Goal: Information Seeking & Learning: Learn about a topic

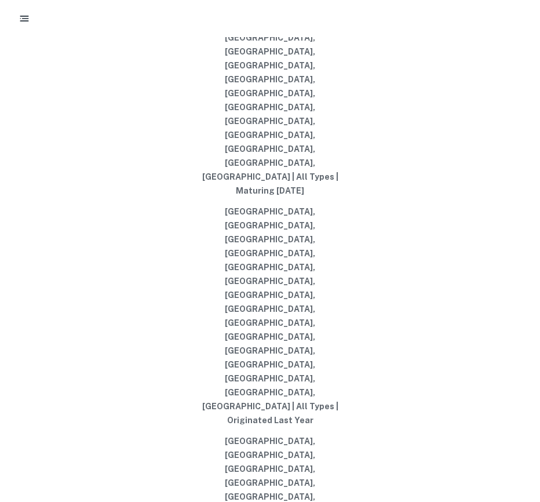
click at [22, 20] on icon "button" at bounding box center [25, 19] width 12 height 12
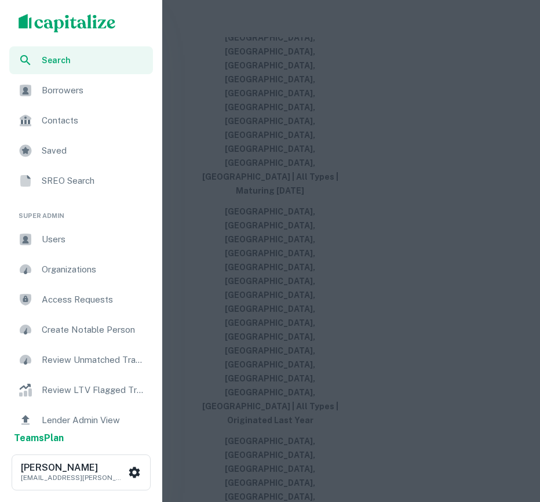
click at [70, 244] on span "Users" at bounding box center [94, 239] width 104 height 14
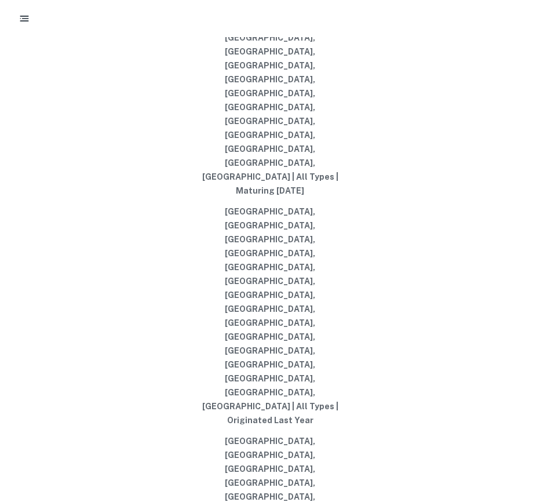
click at [238, 166] on div "Search lenders & loans, faster. Maturing Loans Originations Active Loans NEW Di…" at bounding box center [270, 279] width 531 height 502
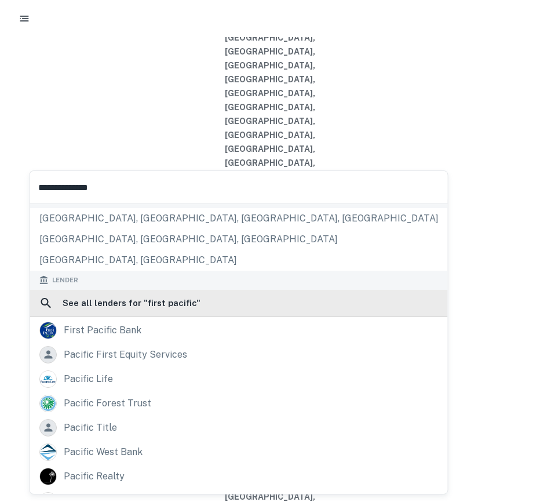
scroll to position [166, 0]
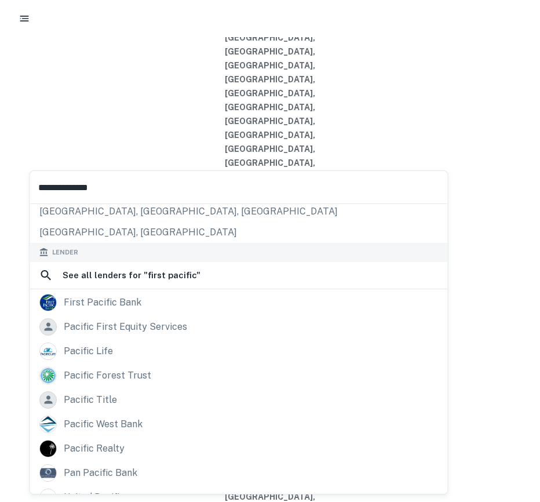
type input "**********"
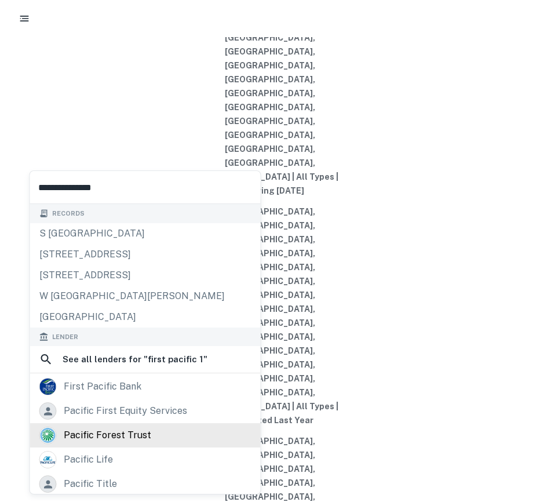
scroll to position [124, 0]
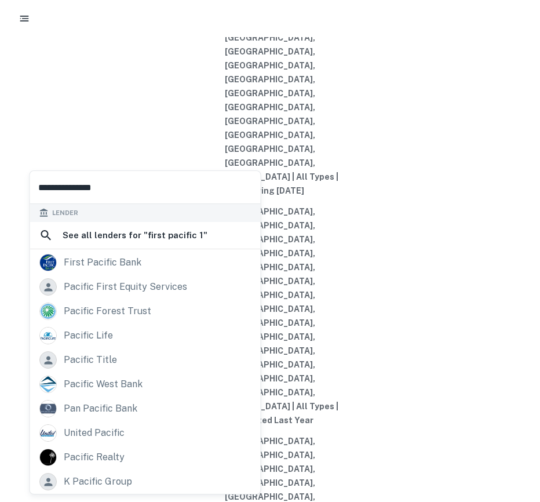
click at [137, 194] on input "**********" at bounding box center [145, 187] width 231 height 32
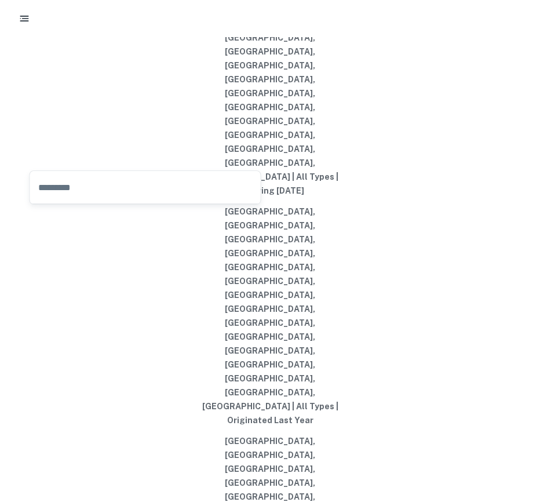
click at [19, 17] on icon "button" at bounding box center [25, 19] width 12 height 12
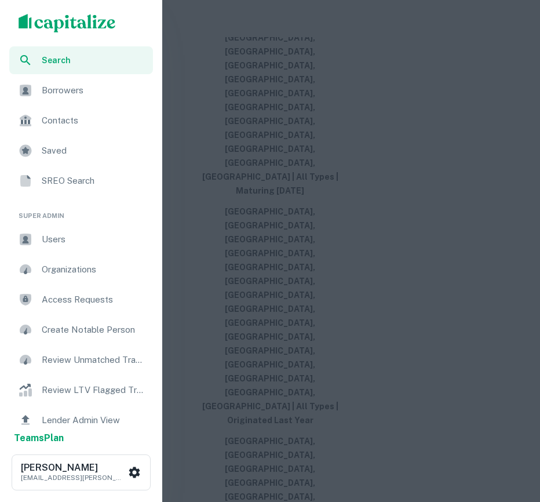
click at [69, 90] on span "Borrowers" at bounding box center [94, 90] width 104 height 14
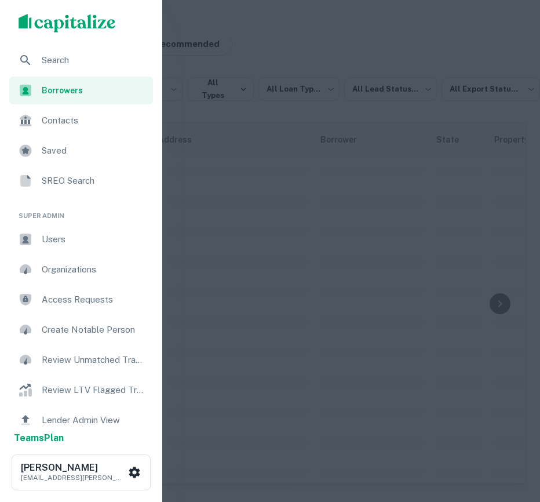
click at [385, 115] on div at bounding box center [270, 251] width 540 height 502
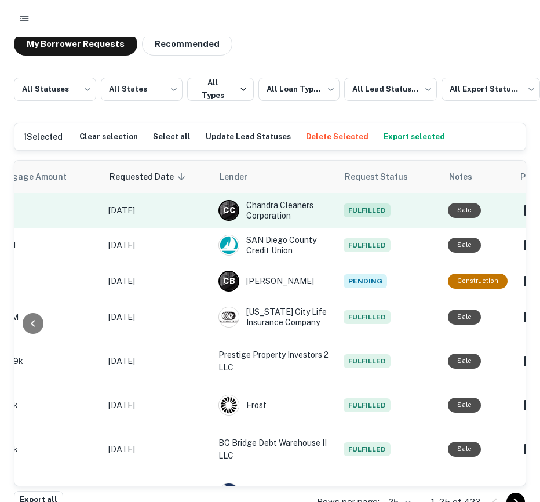
scroll to position [0, 883]
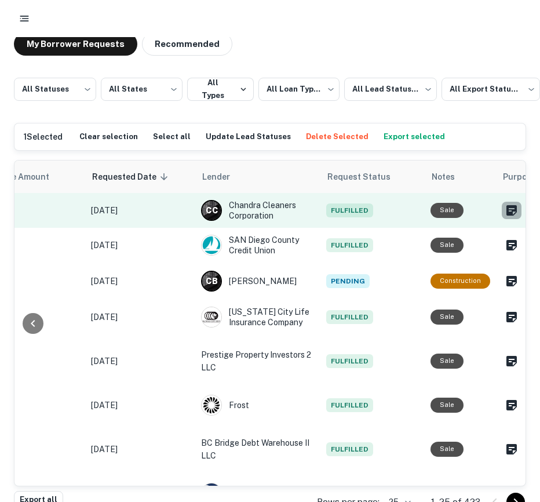
click at [505, 210] on icon "Create a note for this borrower request" at bounding box center [512, 210] width 14 height 14
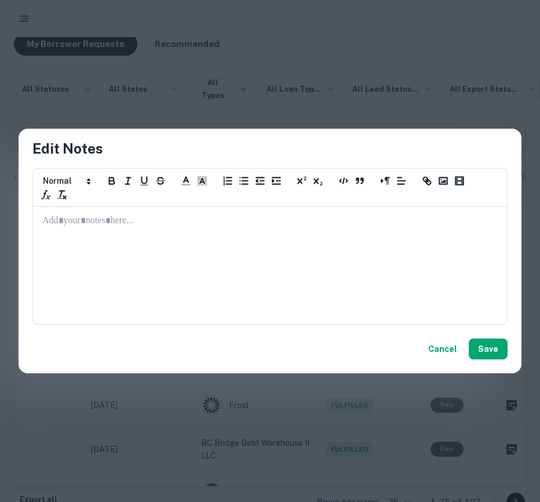
click at [252, 258] on div at bounding box center [270, 265] width 473 height 116
click at [487, 337] on div "Cancel Save" at bounding box center [270, 348] width 503 height 49
click at [491, 348] on button "Save" at bounding box center [488, 348] width 39 height 21
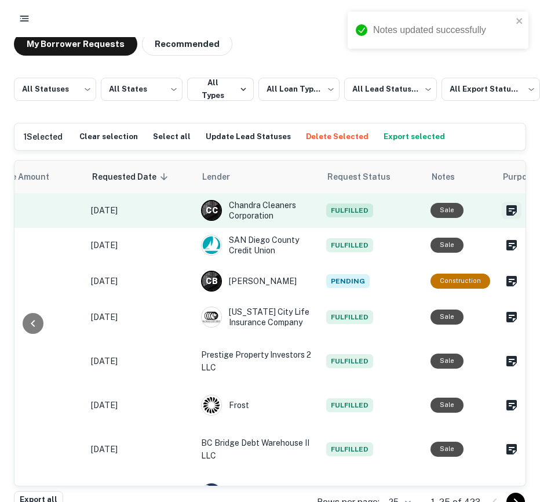
click at [506, 207] on icon "Create a note for this borrower request" at bounding box center [511, 210] width 10 height 10
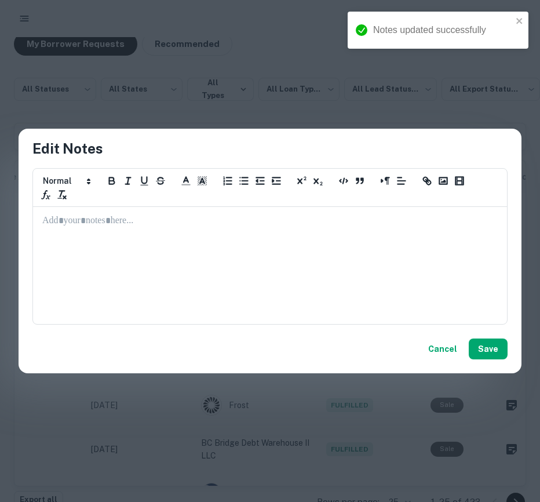
click at [399, 75] on div "Edit Notes ********* ********* ********* ********* ********* ********* ****** C…" at bounding box center [270, 251] width 540 height 502
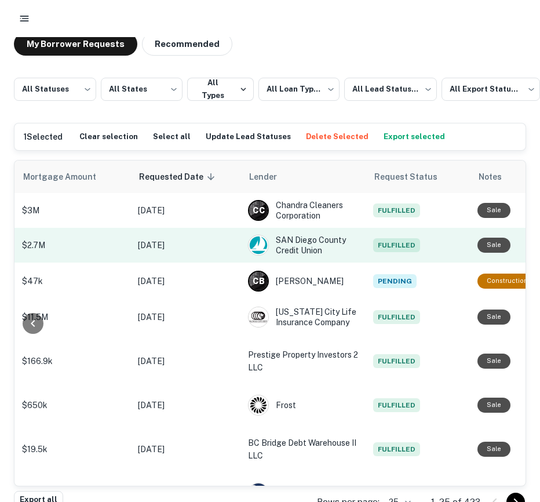
scroll to position [0, 856]
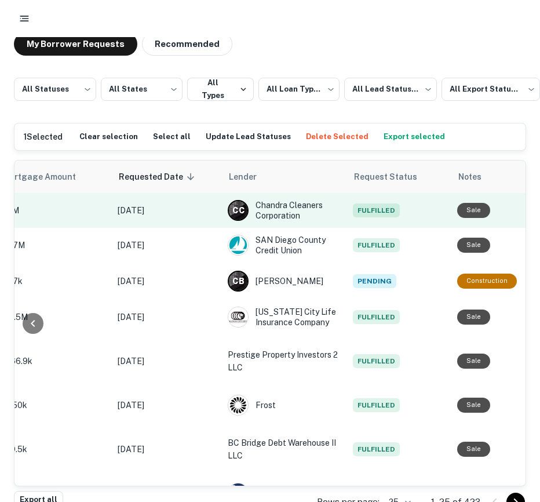
click at [531, 211] on icon "Create a note for this borrower request" at bounding box center [538, 210] width 14 height 14
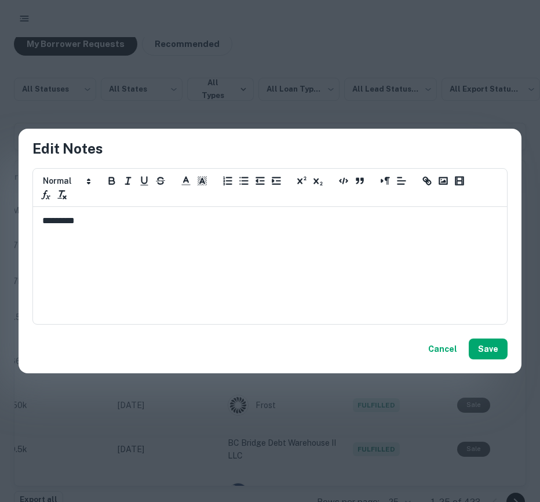
click at [437, 112] on div "Edit Notes ********* ********* ********* ********* ********* ********* ****** *…" at bounding box center [270, 251] width 540 height 502
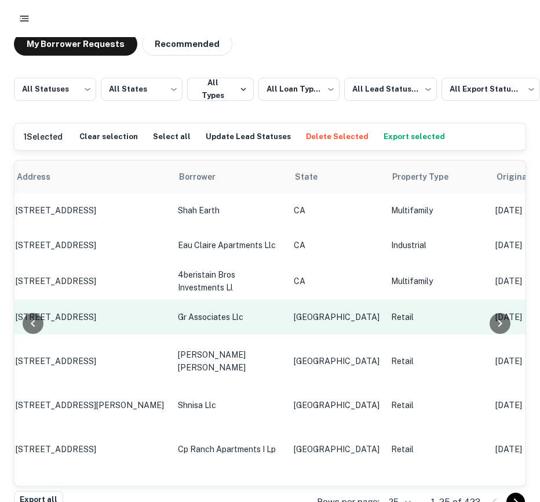
scroll to position [0, 0]
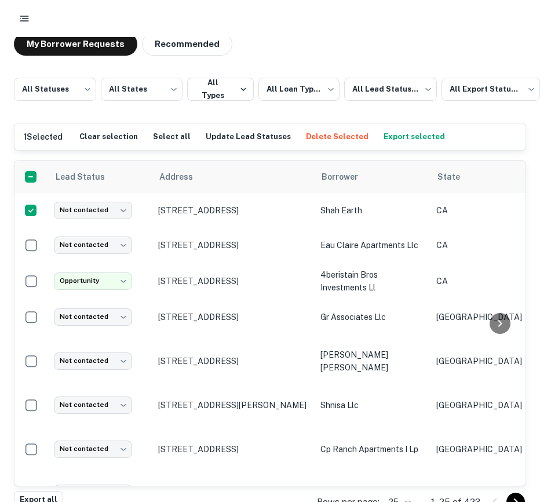
click at [388, 137] on button "Export selected" at bounding box center [414, 136] width 67 height 17
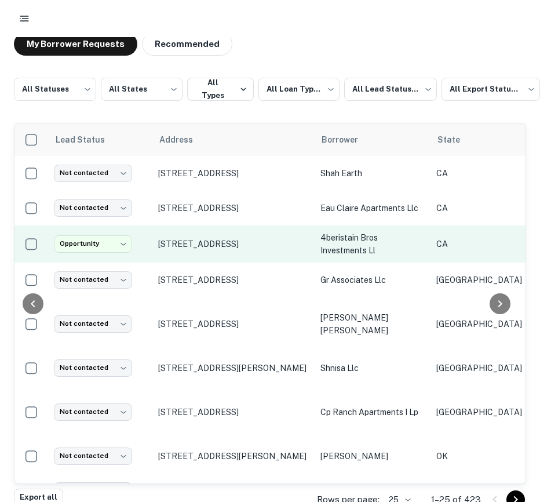
scroll to position [0, 883]
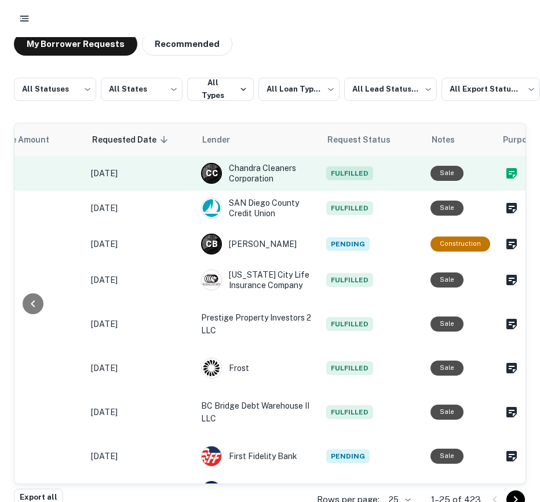
click at [506, 169] on icon "Create a note for this borrower request" at bounding box center [511, 173] width 10 height 10
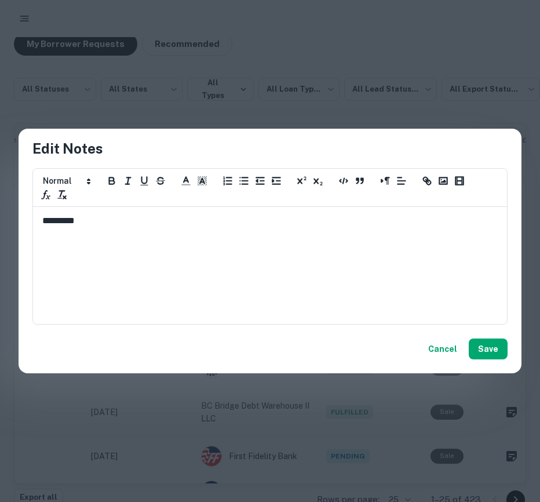
drag, startPoint x: 387, startPoint y: 233, endPoint x: 285, endPoint y: 232, distance: 102.0
click at [285, 232] on div "*********" at bounding box center [270, 265] width 473 height 116
drag, startPoint x: 272, startPoint y: 234, endPoint x: -4, endPoint y: 236, distance: 275.8
click at [0, 236] on html "**********" at bounding box center [270, 251] width 540 height 502
click at [452, 350] on button "Cancel" at bounding box center [442, 348] width 38 height 21
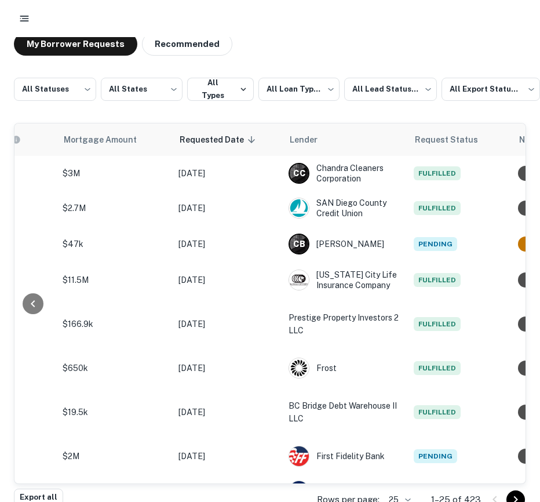
scroll to position [0, 858]
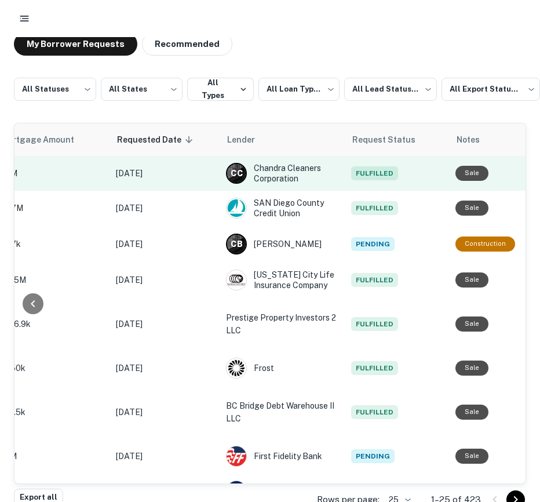
click at [531, 173] on icon "Create a note for this borrower request" at bounding box center [536, 173] width 10 height 10
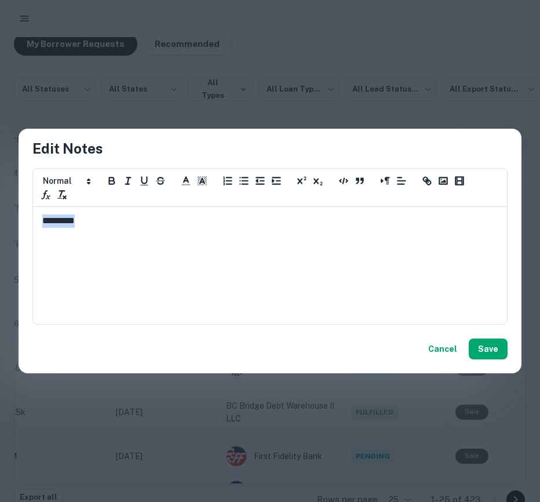
drag, startPoint x: 293, startPoint y: 222, endPoint x: -4, endPoint y: 204, distance: 297.7
click at [0, 204] on html "**********" at bounding box center [270, 251] width 540 height 502
click at [483, 345] on button "Save" at bounding box center [488, 348] width 39 height 21
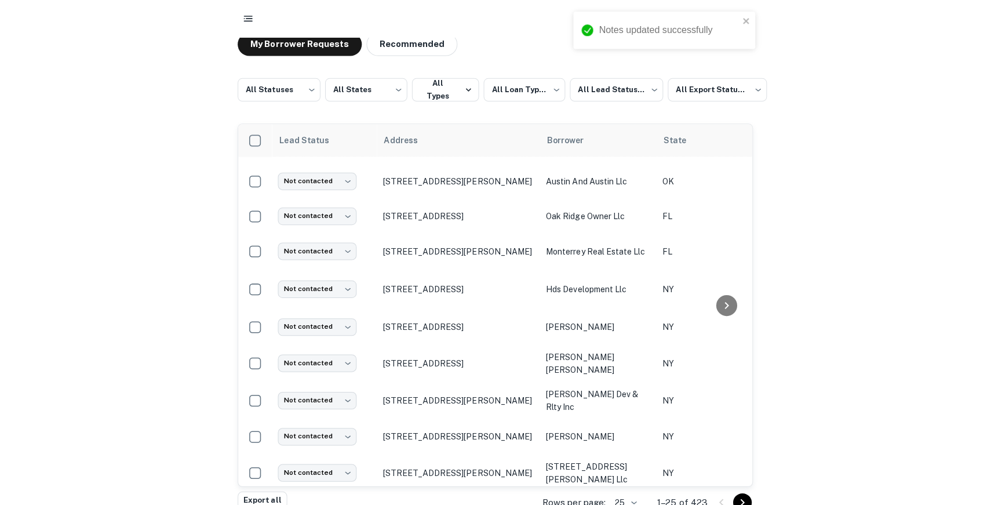
scroll to position [0, 0]
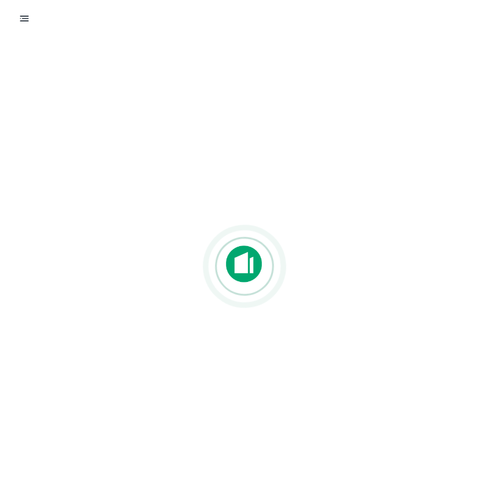
click at [36, 15] on div at bounding box center [244, 18] width 461 height 21
click at [23, 16] on rect "button" at bounding box center [24, 16] width 9 height 1
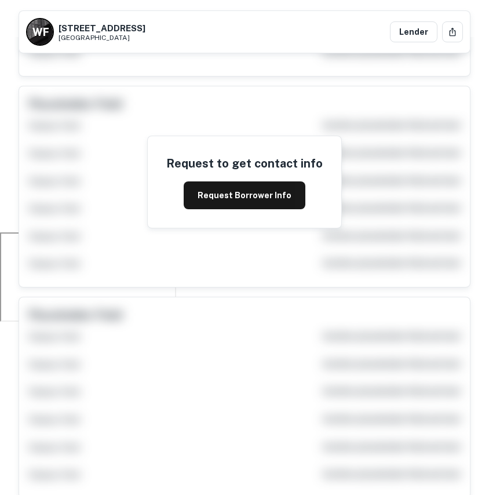
scroll to position [268, 0]
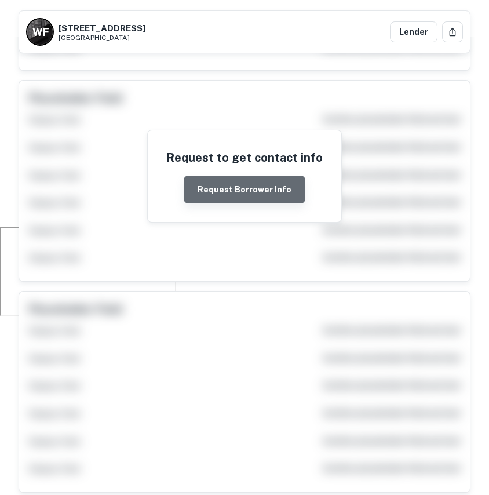
click at [250, 199] on button "Request Borrower Info" at bounding box center [245, 190] width 122 height 28
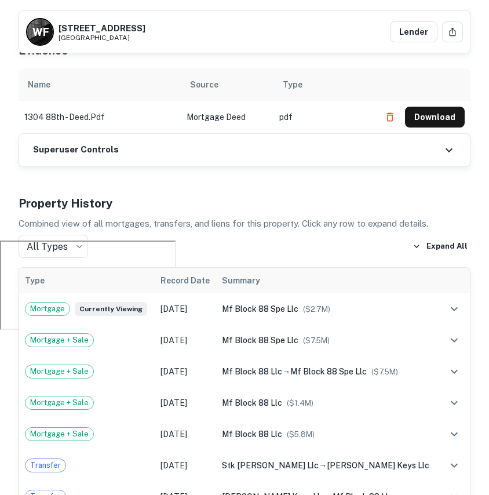
scroll to position [272, 0]
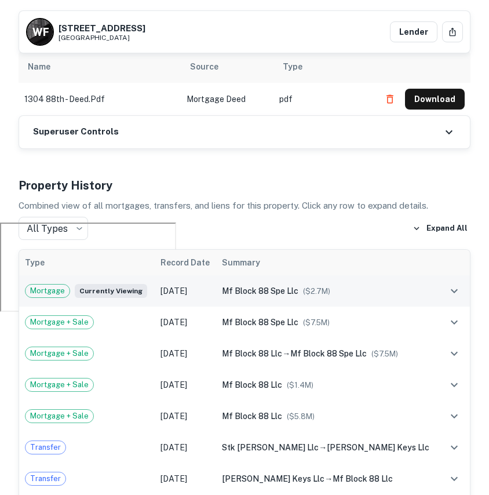
click at [344, 292] on div "mf block 88 spe llc ($ 2.7M )" at bounding box center [327, 290] width 210 height 13
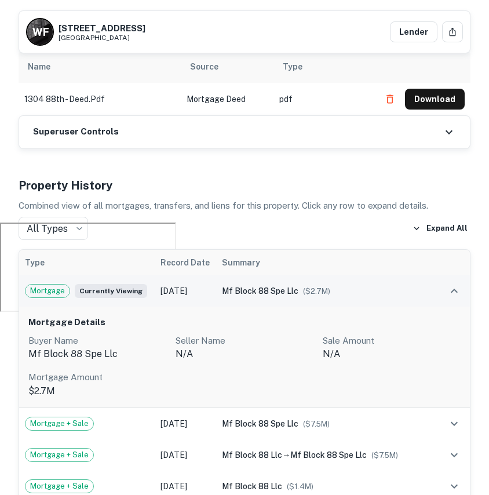
click at [349, 293] on div "mf block 88 spe llc ($ 2.7M )" at bounding box center [327, 290] width 210 height 13
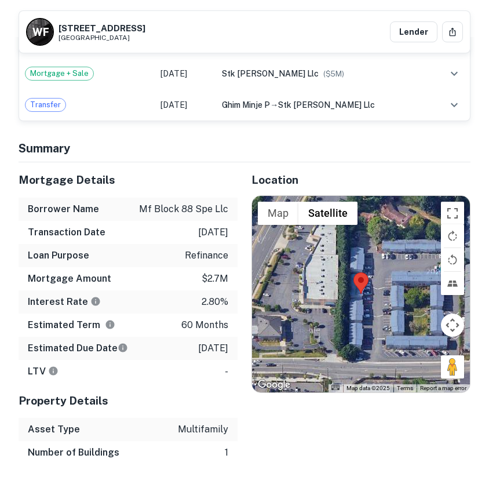
scroll to position [692, 0]
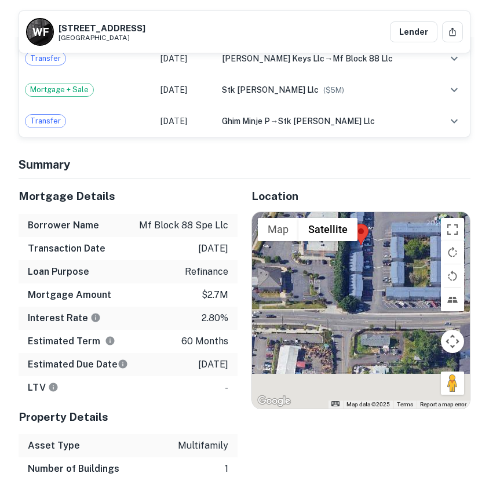
drag, startPoint x: 361, startPoint y: 335, endPoint x: 361, endPoint y: 269, distance: 65.5
click at [361, 269] on div at bounding box center [361, 310] width 218 height 197
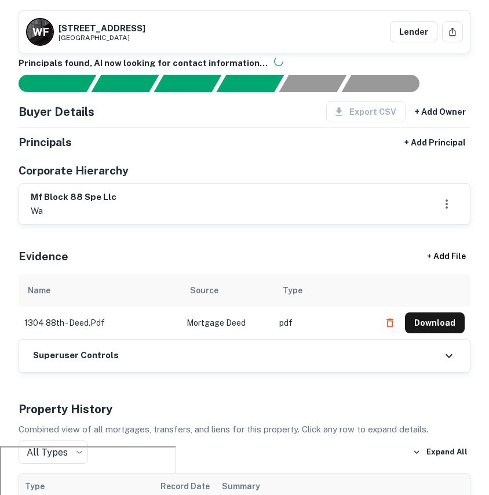
scroll to position [0, 0]
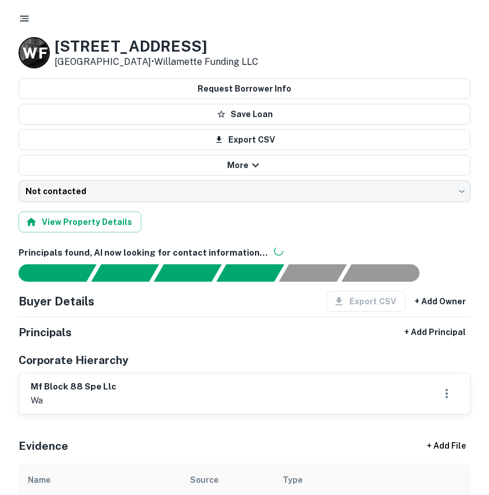
click at [24, 13] on icon "button" at bounding box center [25, 19] width 12 height 12
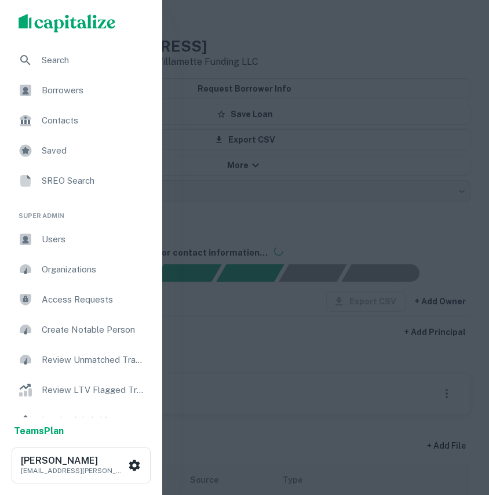
click at [71, 98] on div "Borrowers" at bounding box center [81, 90] width 144 height 28
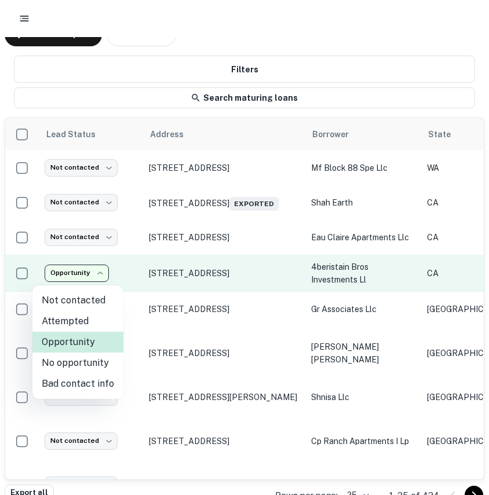
click at [83, 273] on body "**********" at bounding box center [244, 247] width 489 height 495
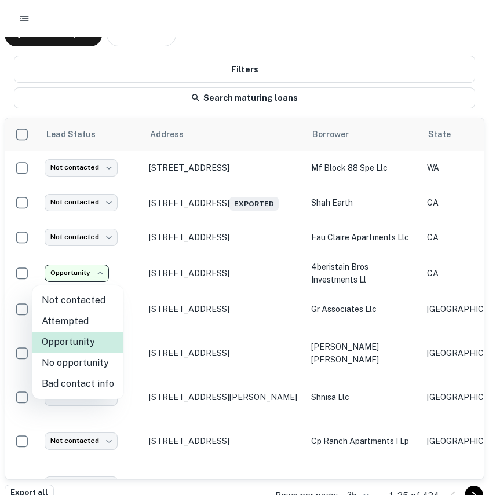
click at [79, 301] on li "Not contacted" at bounding box center [77, 300] width 91 height 21
type input "****"
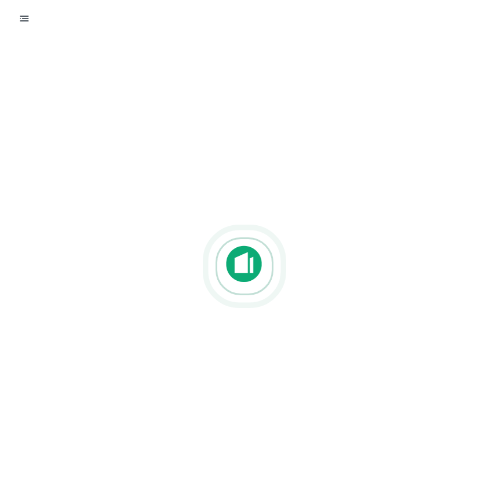
click at [29, 25] on button "button" at bounding box center [24, 18] width 21 height 21
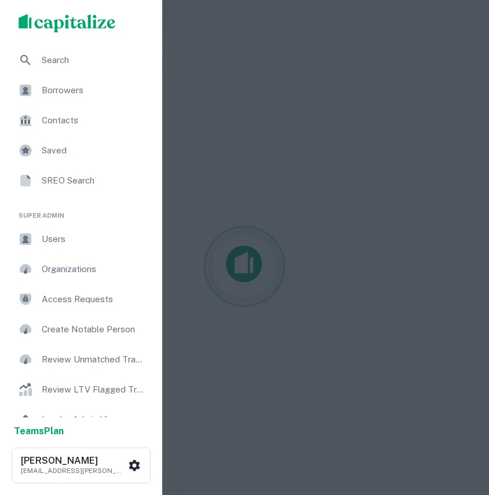
click at [74, 100] on div "Borrowers" at bounding box center [81, 90] width 144 height 28
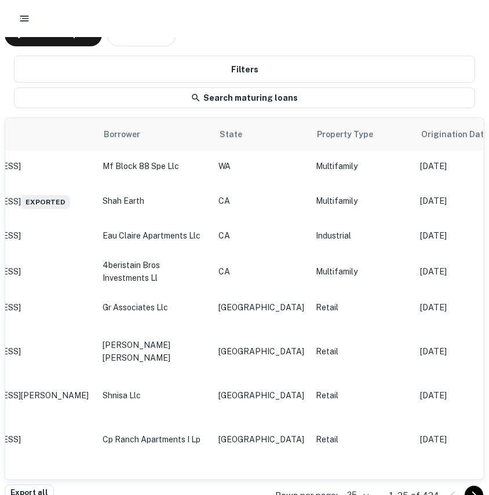
scroll to position [2, 0]
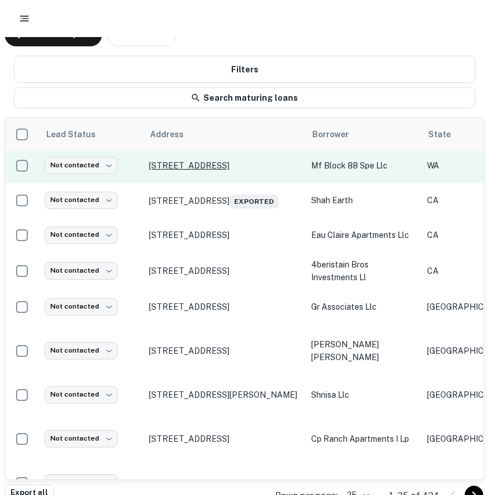
click at [242, 170] on p "[STREET_ADDRESS]" at bounding box center [224, 165] width 151 height 10
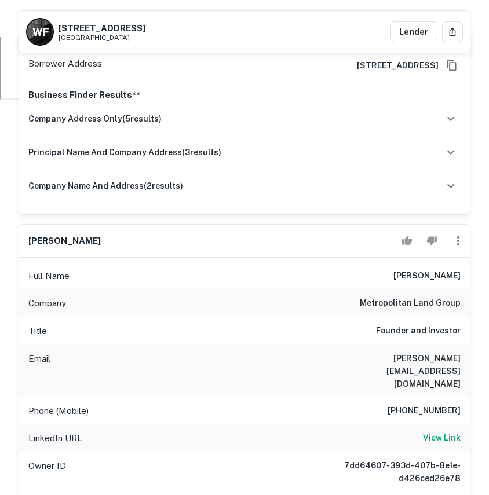
scroll to position [461, 0]
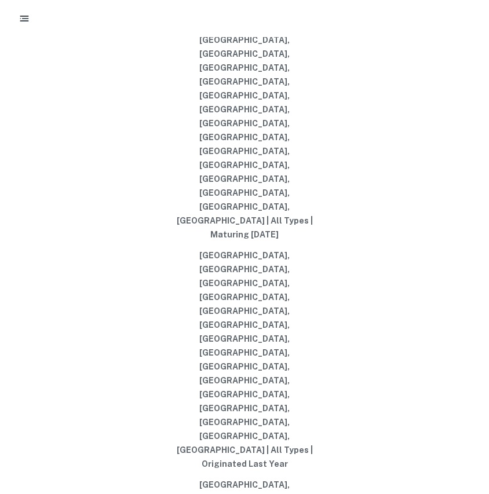
click at [23, 21] on icon "button" at bounding box center [25, 19] width 12 height 12
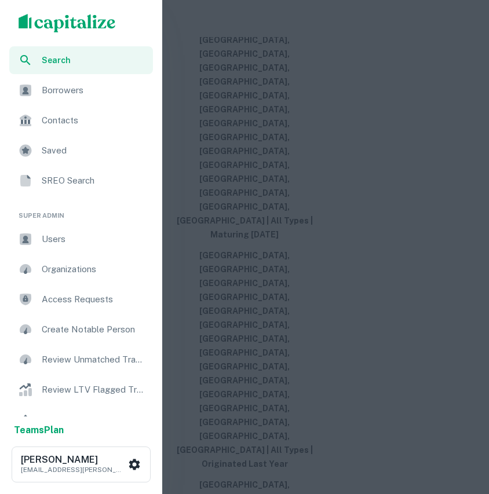
click at [93, 243] on span "Users" at bounding box center [94, 239] width 104 height 14
